Goal: Information Seeking & Learning: Learn about a topic

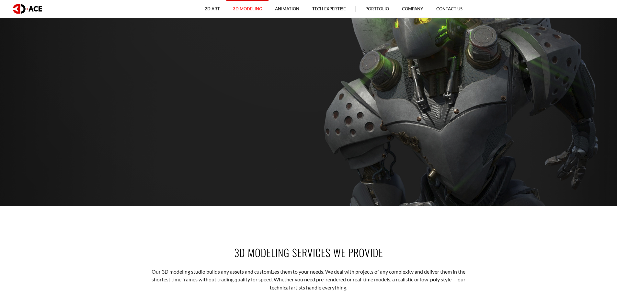
scroll to position [32, 0]
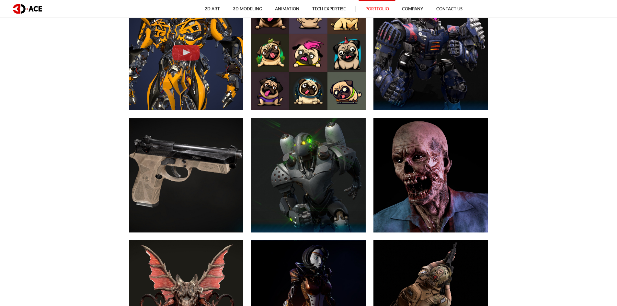
scroll to position [324, 0]
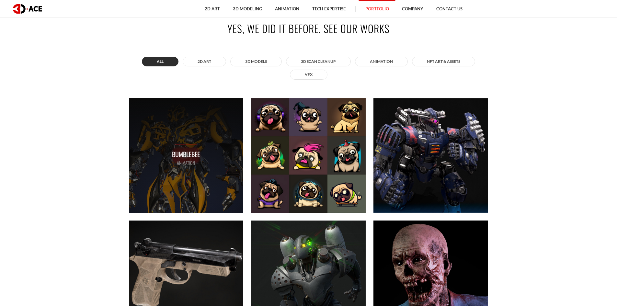
click at [188, 155] on p "Bumblebee" at bounding box center [186, 154] width 28 height 10
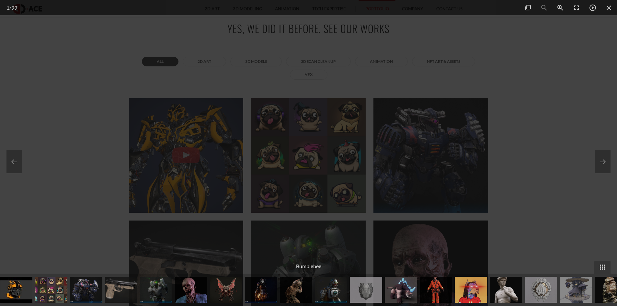
click at [552, 98] on div at bounding box center [308, 153] width 617 height 306
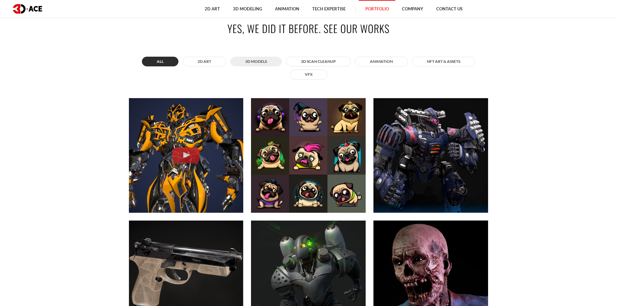
click at [259, 60] on button "3D MODELS" at bounding box center [256, 62] width 52 height 10
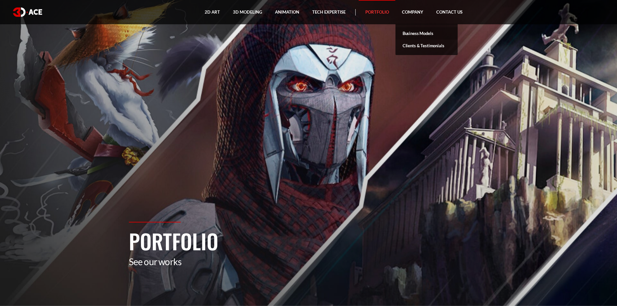
click at [419, 30] on link "Business Models" at bounding box center [427, 33] width 62 height 12
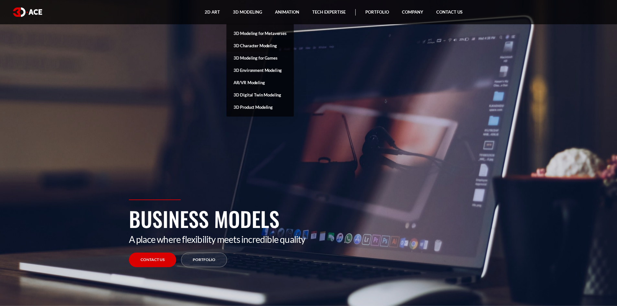
click at [252, 46] on link "3D Character Modeling" at bounding box center [260, 46] width 67 height 12
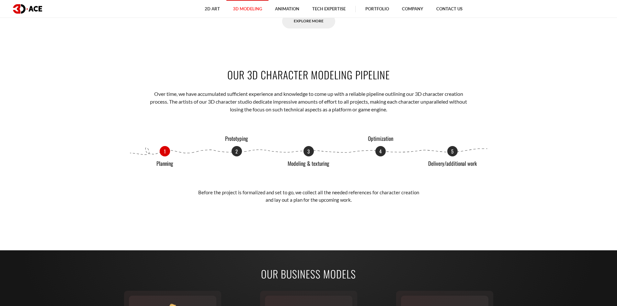
scroll to position [778, 0]
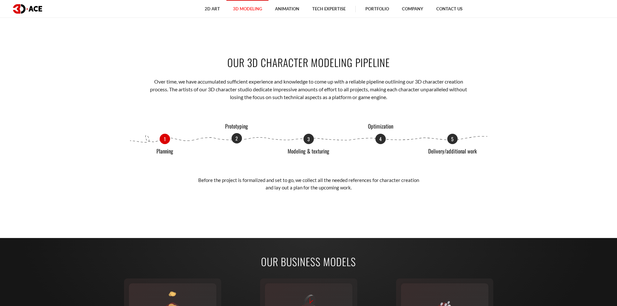
click at [238, 139] on p "2" at bounding box center [237, 138] width 10 height 10
click at [309, 138] on p "3" at bounding box center [309, 138] width 10 height 10
click at [379, 139] on p "4" at bounding box center [381, 138] width 10 height 10
drag, startPoint x: 451, startPoint y: 137, endPoint x: 450, endPoint y: 141, distance: 3.9
click at [451, 140] on p "5" at bounding box center [453, 139] width 10 height 10
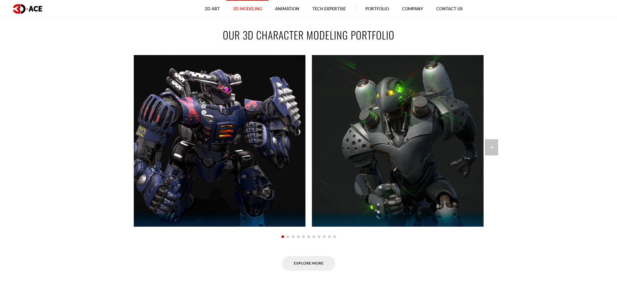
scroll to position [0, 0]
